Goal: Find specific page/section: Find specific page/section

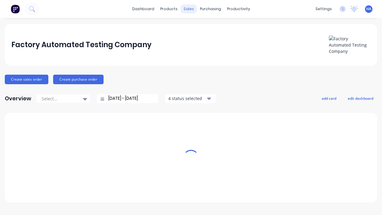
click at [188, 9] on div "sales" at bounding box center [188, 8] width 16 height 9
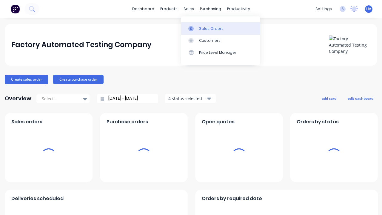
click at [220, 28] on div "Sales Orders" at bounding box center [211, 28] width 24 height 5
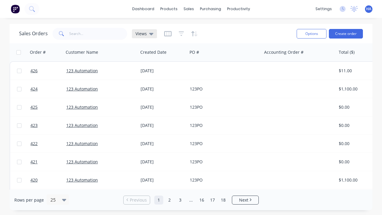
click at [150, 34] on icon at bounding box center [151, 34] width 4 height 2
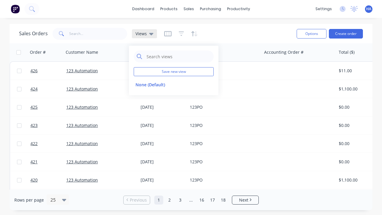
click at [150, 34] on icon at bounding box center [151, 34] width 4 height 2
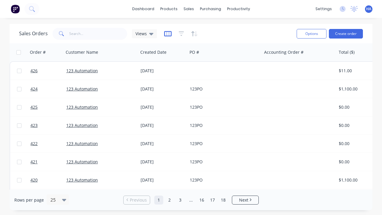
click at [167, 33] on icon "button" at bounding box center [167, 34] width 7 height 6
